Goal: Communication & Community: Ask a question

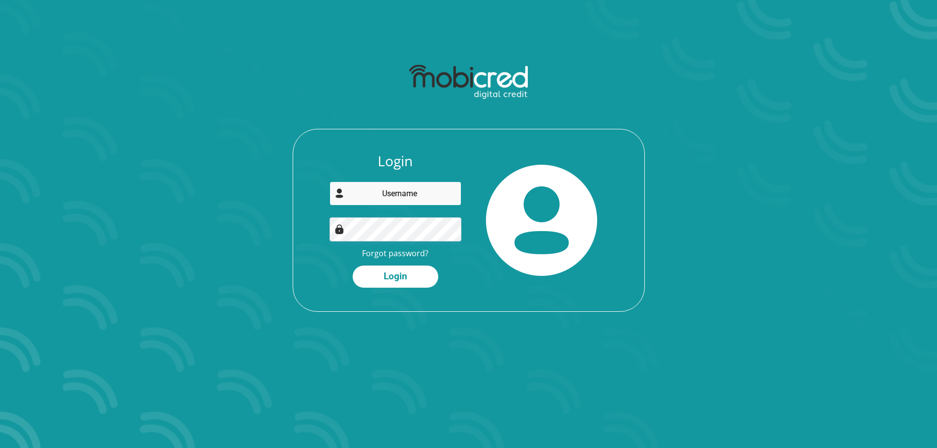
click at [372, 191] on input "email" at bounding box center [396, 194] width 132 height 24
type input "[EMAIL_ADDRESS][DOMAIN_NAME]"
click at [392, 279] on button "Login" at bounding box center [396, 277] width 86 height 22
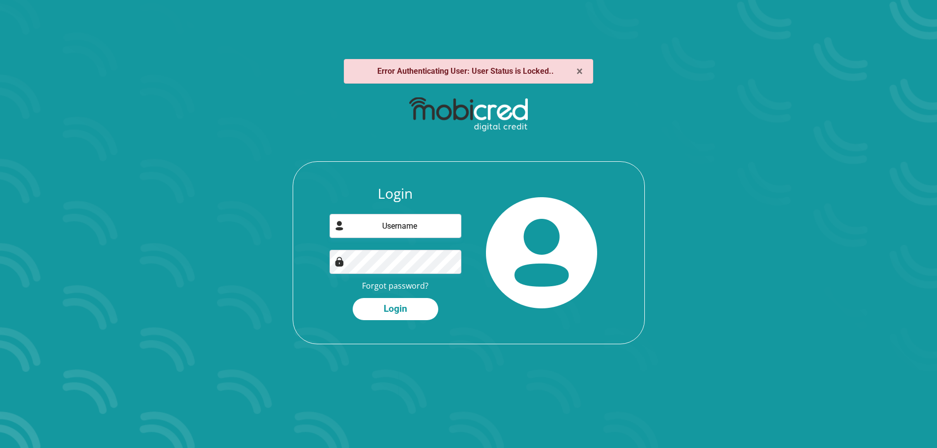
click at [513, 67] on strong "Error Authenticating User: User Status is Locked.." at bounding box center [465, 70] width 177 height 9
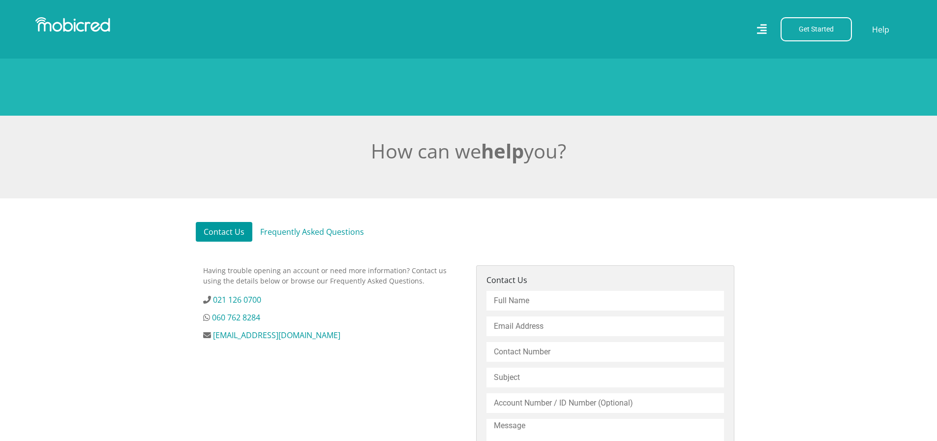
scroll to position [197, 0]
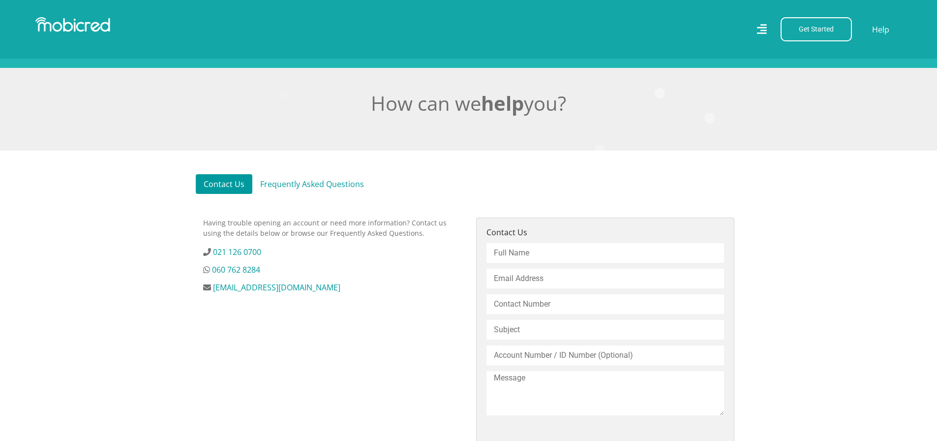
click at [565, 252] on input "text" at bounding box center [606, 253] width 238 height 20
type input "[PERSON_NAME]"
type input "[EMAIL_ADDRESS][DOMAIN_NAME]"
type input "0788748534"
click at [538, 337] on input "text" at bounding box center [606, 330] width 238 height 20
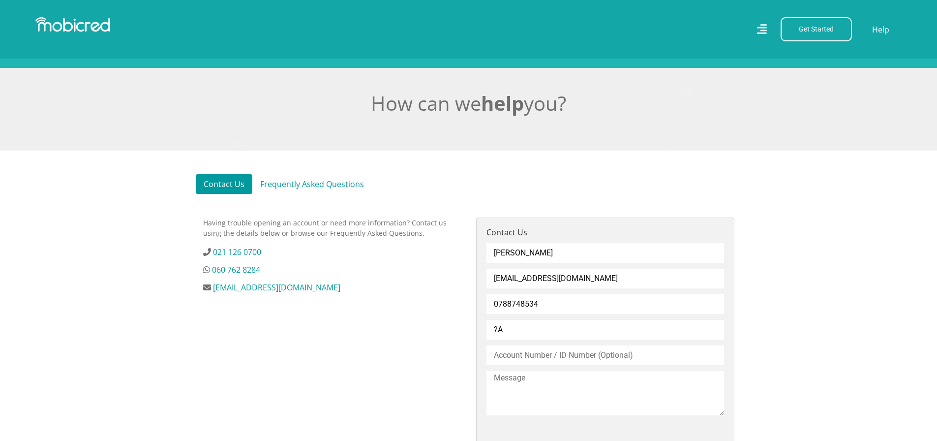
type input "?"
type input "Account locked"
click at [659, 362] on input "text" at bounding box center [606, 355] width 238 height 20
type input "8009235118083"
drag, startPoint x: 645, startPoint y: 397, endPoint x: 626, endPoint y: 389, distance: 20.1
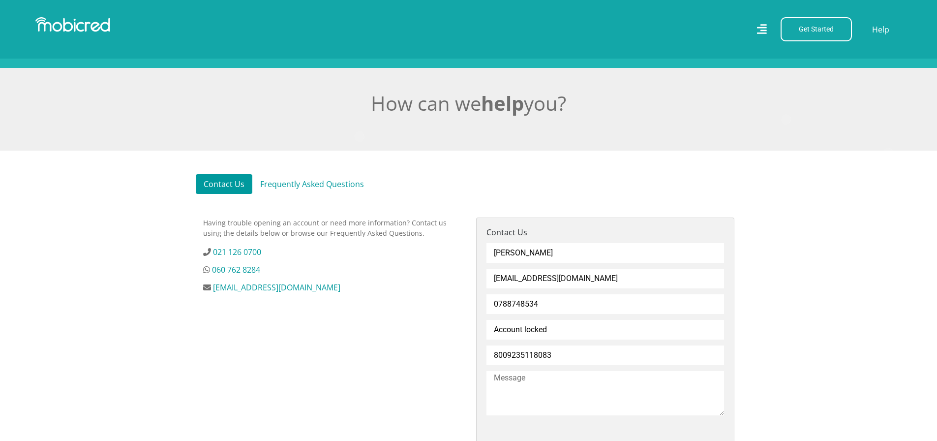
click at [639, 396] on textarea at bounding box center [606, 393] width 238 height 44
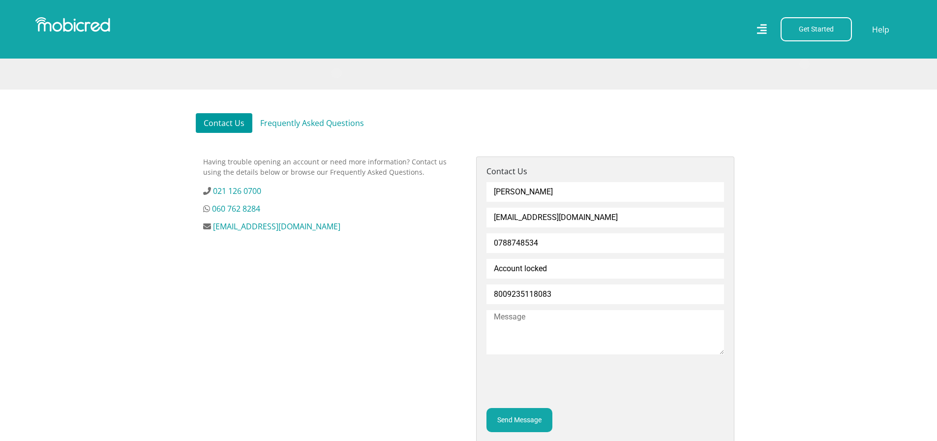
scroll to position [295, 0]
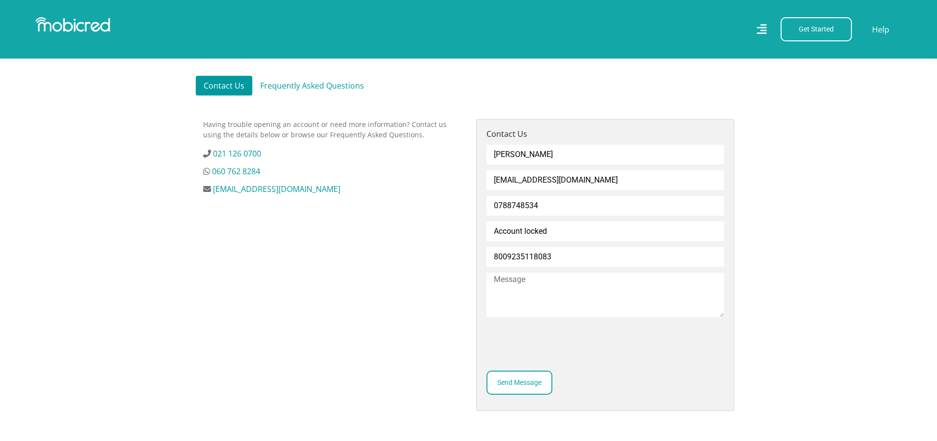
click at [525, 389] on button "Send Message" at bounding box center [520, 382] width 66 height 24
click at [563, 296] on textarea at bounding box center [606, 295] width 238 height 44
type textarea "my account is locked out please help me support"
click at [515, 387] on button "Send Message" at bounding box center [520, 382] width 66 height 24
